Goal: Task Accomplishment & Management: Complete application form

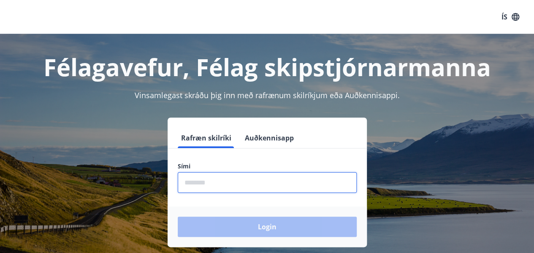
click at [232, 182] on input "phone" at bounding box center [267, 182] width 179 height 21
type input "********"
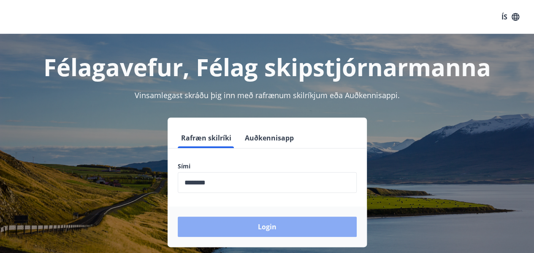
click at [264, 225] on button "Login" at bounding box center [267, 226] width 179 height 20
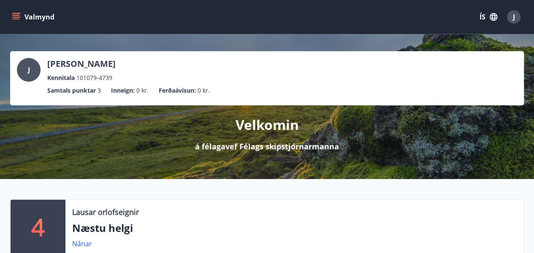
click at [17, 20] on icon "menu" at bounding box center [16, 17] width 8 height 8
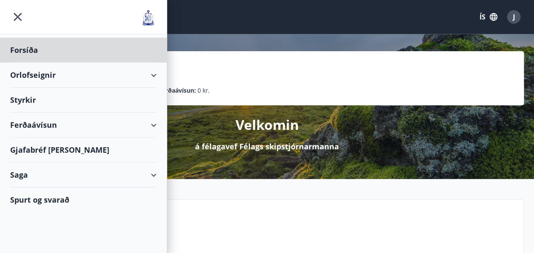
click at [29, 63] on div "Styrkir" at bounding box center [83, 50] width 147 height 25
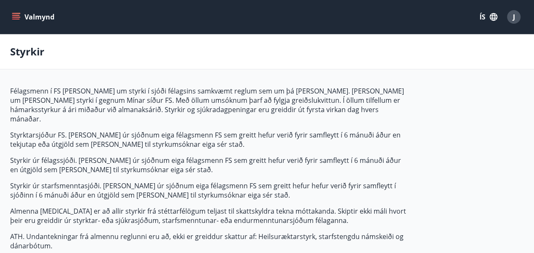
type input "***"
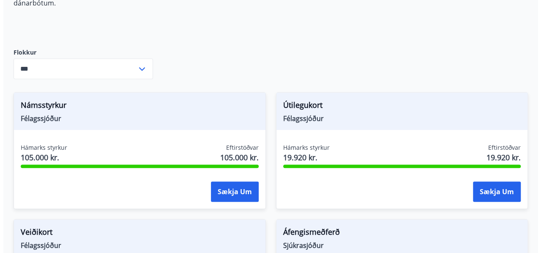
scroll to position [240, 0]
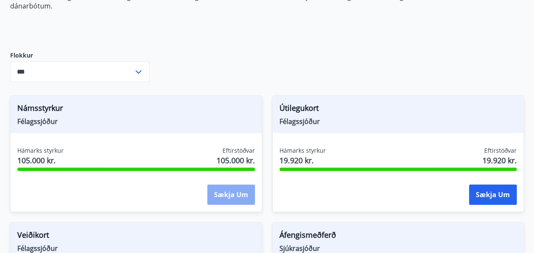
click at [231, 191] on button "Sækja um" at bounding box center [231, 194] width 48 height 20
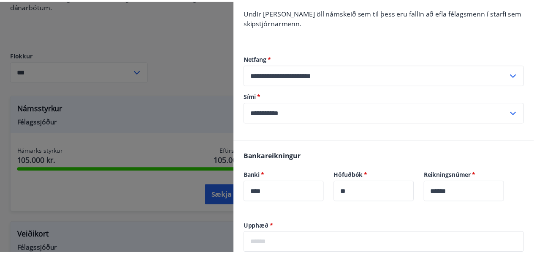
scroll to position [280, 0]
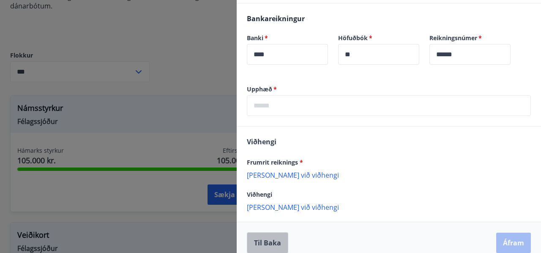
click at [260, 232] on button "Til baka" at bounding box center [267, 242] width 41 height 21
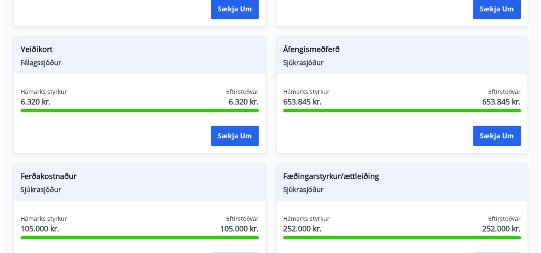
scroll to position [425, 0]
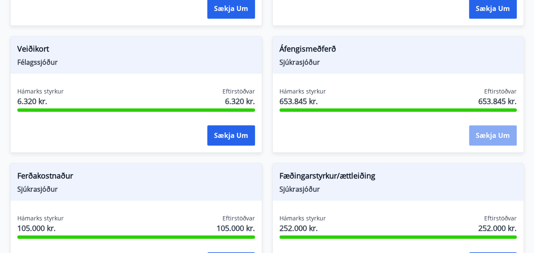
click at [497, 125] on button "Sækja um" at bounding box center [493, 135] width 48 height 20
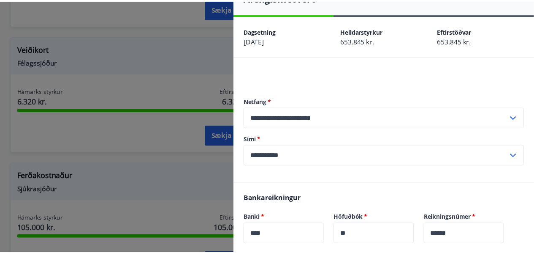
scroll to position [0, 0]
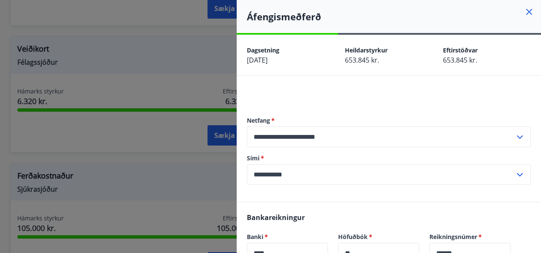
click at [526, 13] on icon at bounding box center [529, 12] width 6 height 6
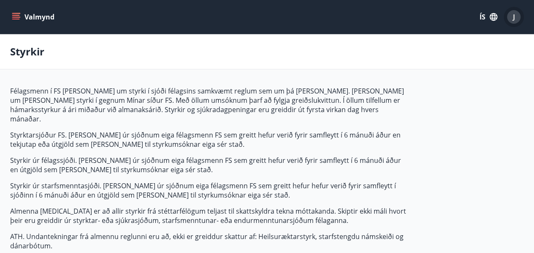
click at [515, 21] on span "J" at bounding box center [514, 16] width 2 height 9
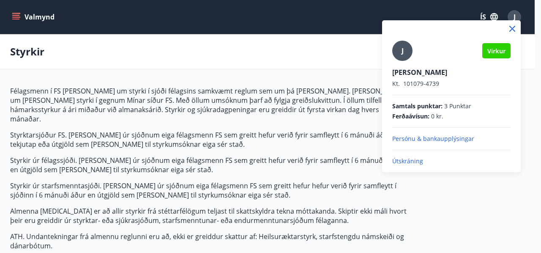
click at [515, 21] on div at bounding box center [451, 28] width 139 height 17
click at [406, 161] on p "Útskráning" at bounding box center [451, 161] width 118 height 8
